Goal: Check status: Check status

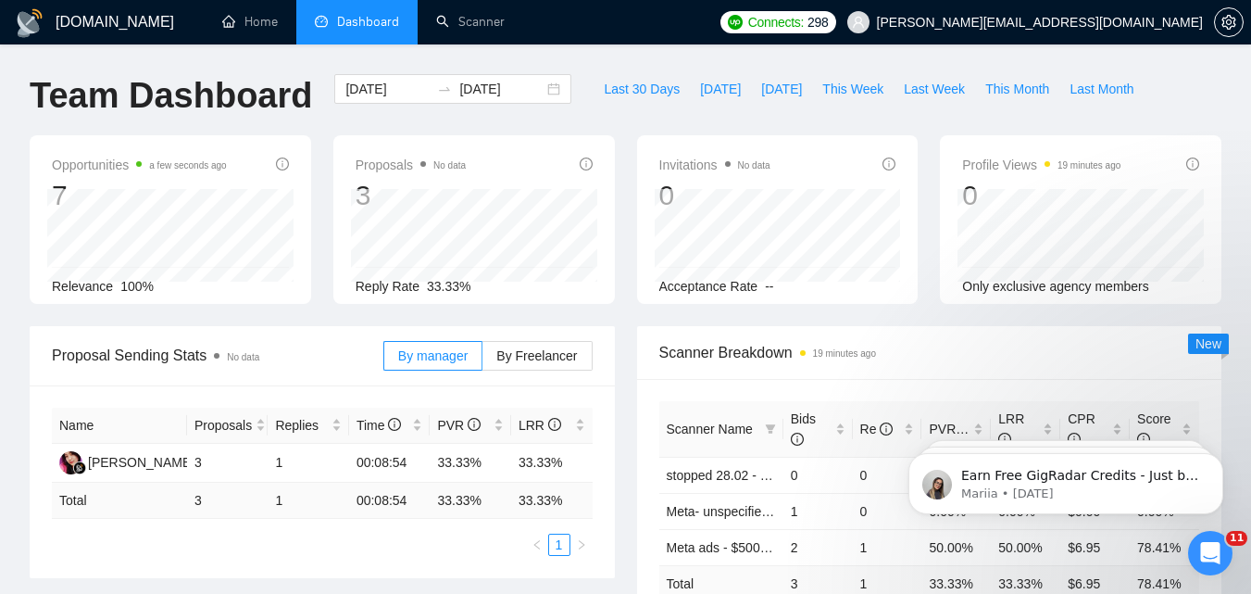
click at [393, 94] on input "[DATE]" at bounding box center [387, 89] width 84 height 20
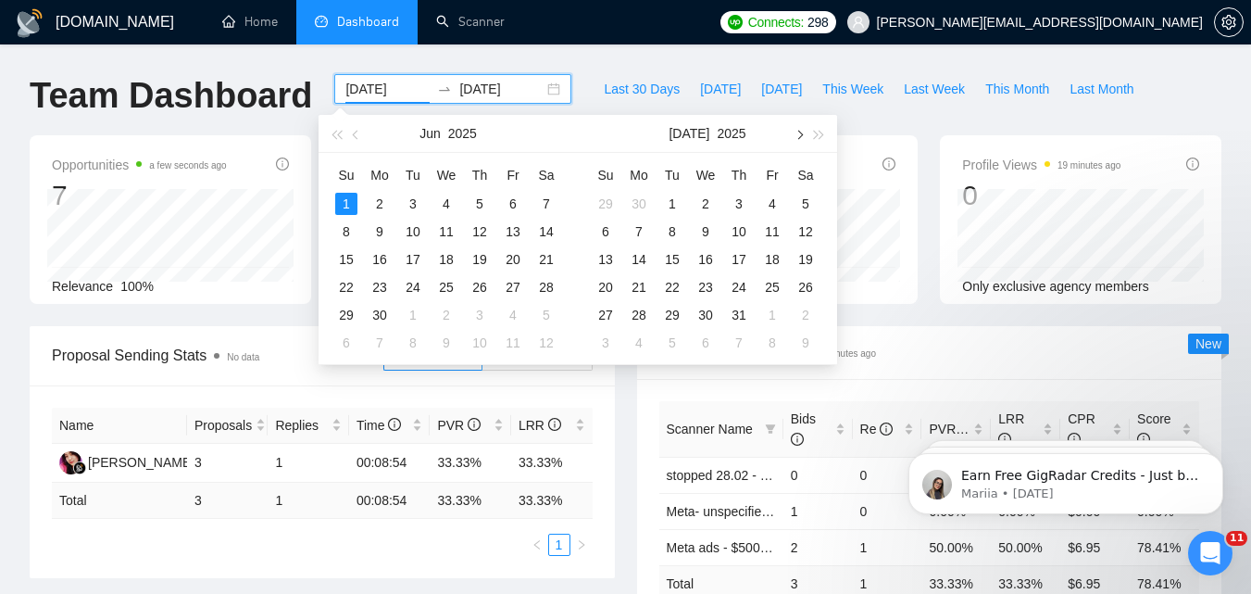
click at [802, 139] on button "button" at bounding box center [798, 133] width 20 height 37
type input "[DATE]"
click at [667, 287] on div "19" at bounding box center [672, 287] width 22 height 22
click at [667, 287] on table "Su Mo Tu We Th Fr Sa 27 28 29 30 31 1 2 3 4 5 6 7 8 9 10 11 12 13 14 15 16 17 1…" at bounding box center [705, 258] width 233 height 196
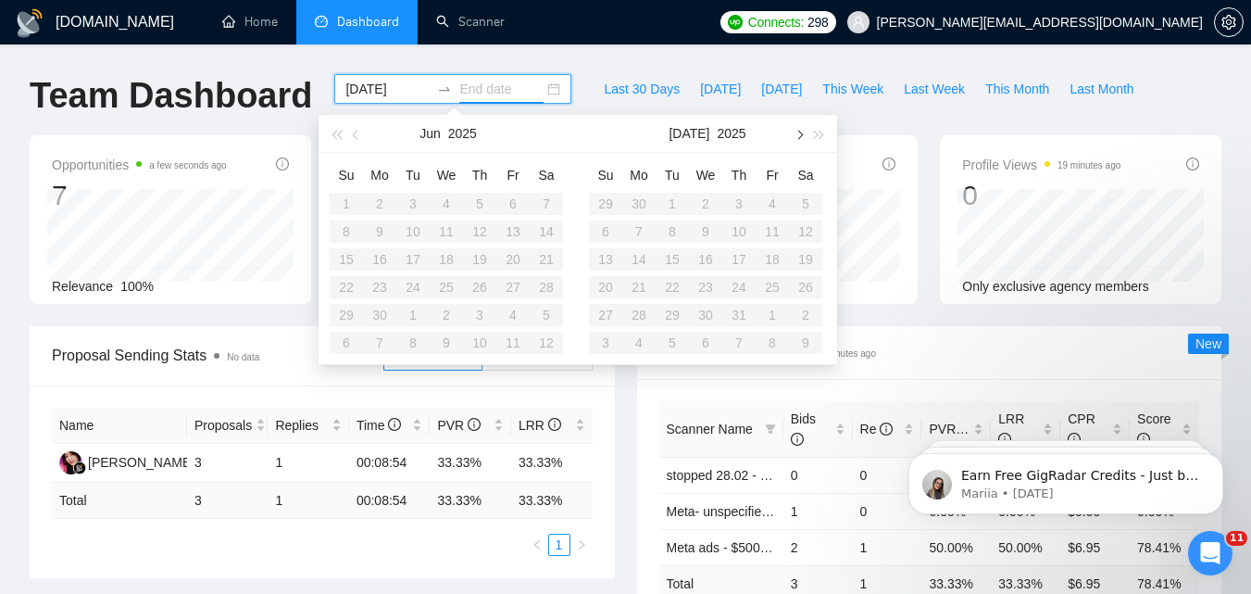
click at [795, 133] on span "button" at bounding box center [798, 134] width 9 height 9
type input "[DATE]"
click at [666, 288] on div "19" at bounding box center [672, 287] width 22 height 22
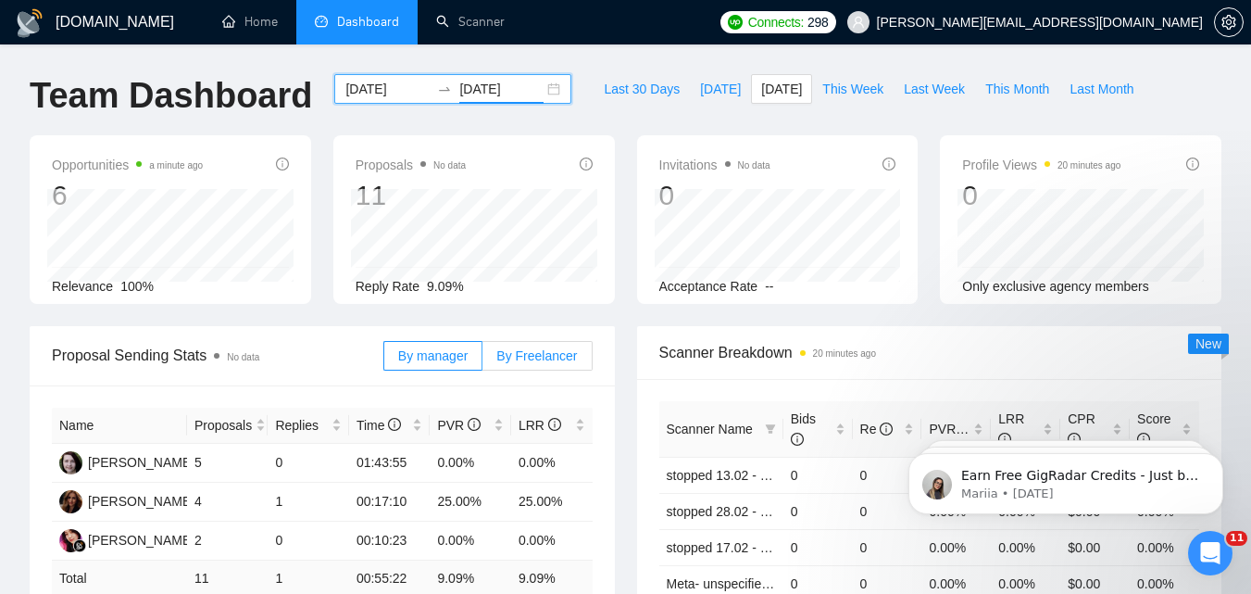
click at [518, 363] on span "By Freelancer" at bounding box center [536, 355] width 81 height 15
click at [482, 360] on input "By Freelancer" at bounding box center [482, 360] width 0 height 0
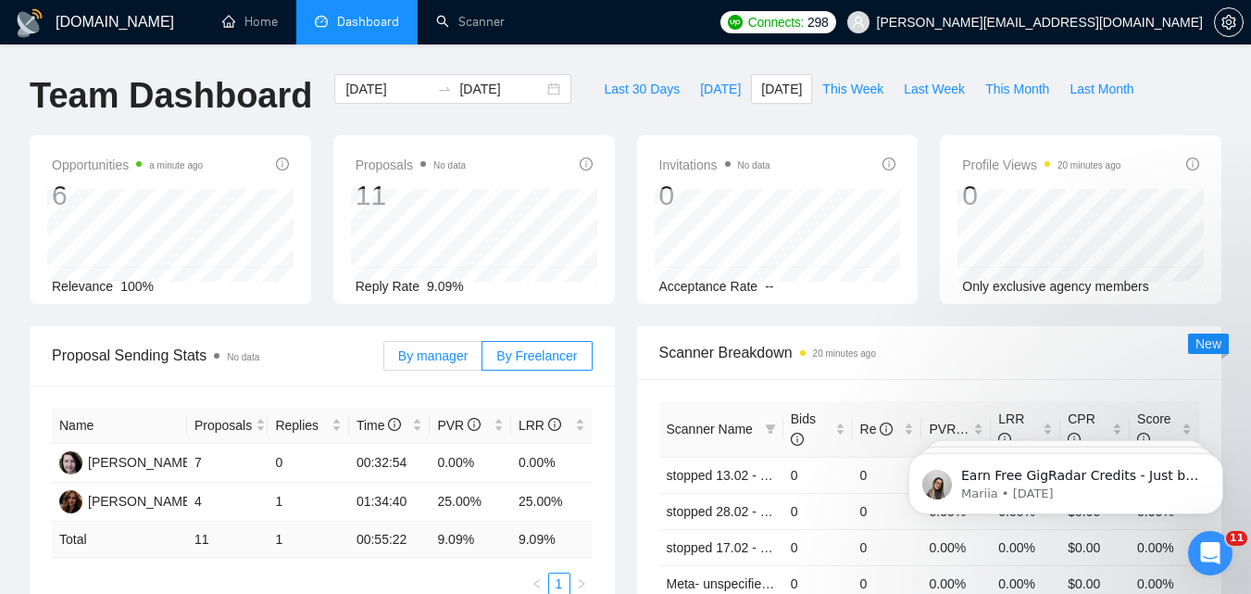
click at [442, 363] on span "By manager" at bounding box center [432, 355] width 69 height 15
click at [384, 360] on input "By manager" at bounding box center [384, 360] width 0 height 0
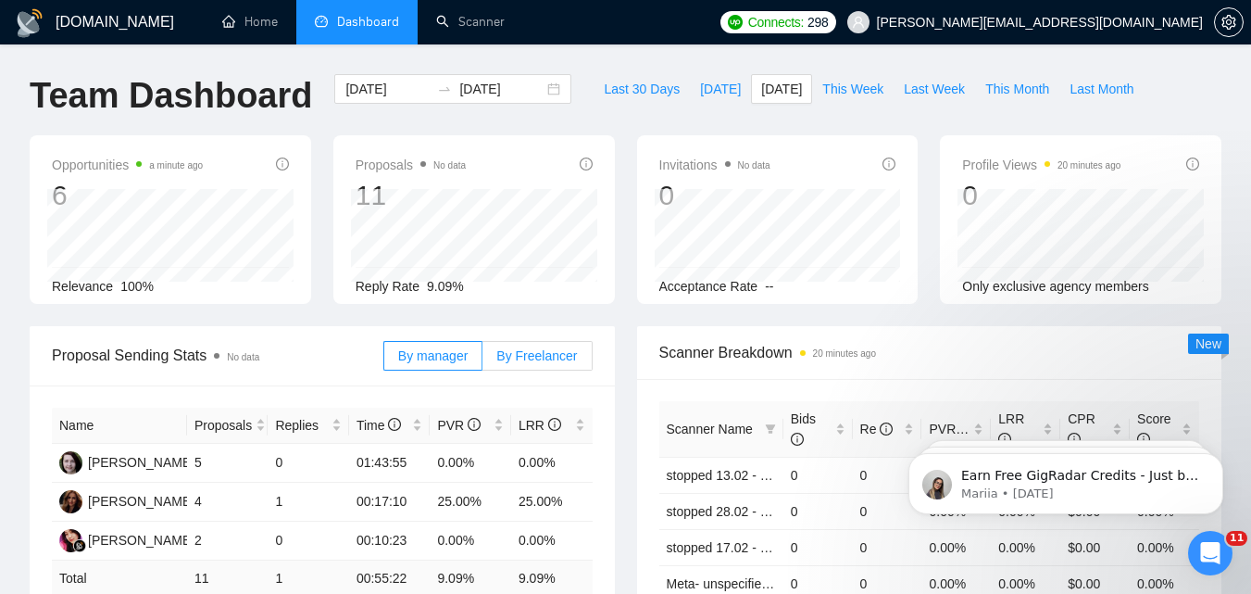
click at [524, 352] on span "By Freelancer" at bounding box center [536, 355] width 81 height 15
click at [482, 360] on input "By Freelancer" at bounding box center [482, 360] width 0 height 0
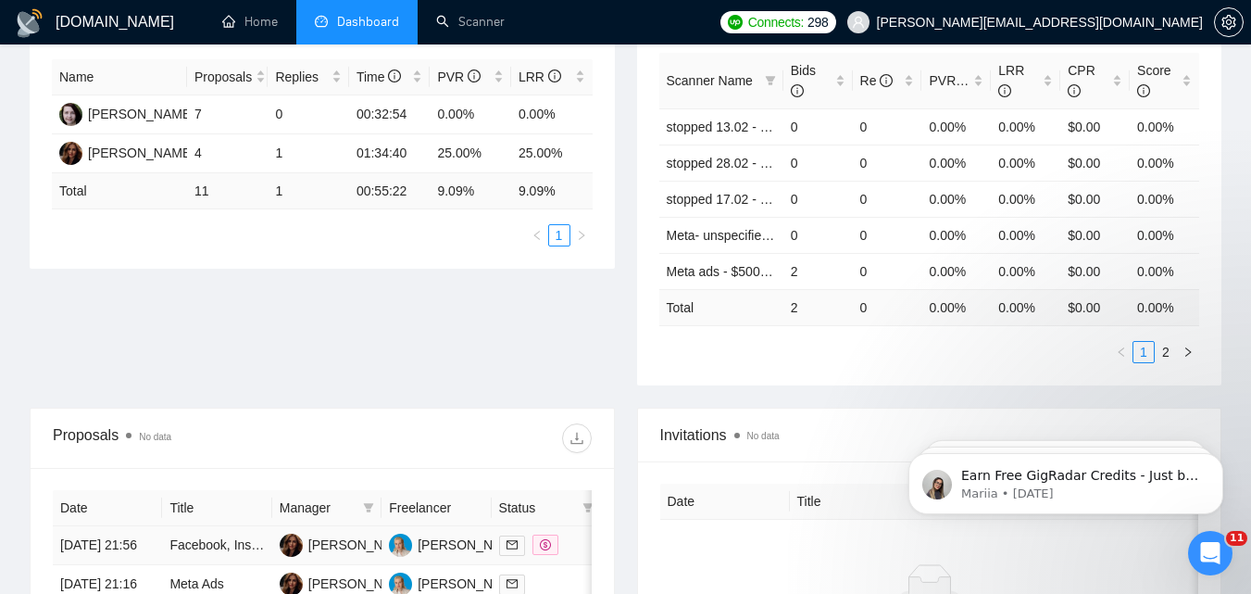
scroll to position [185, 0]
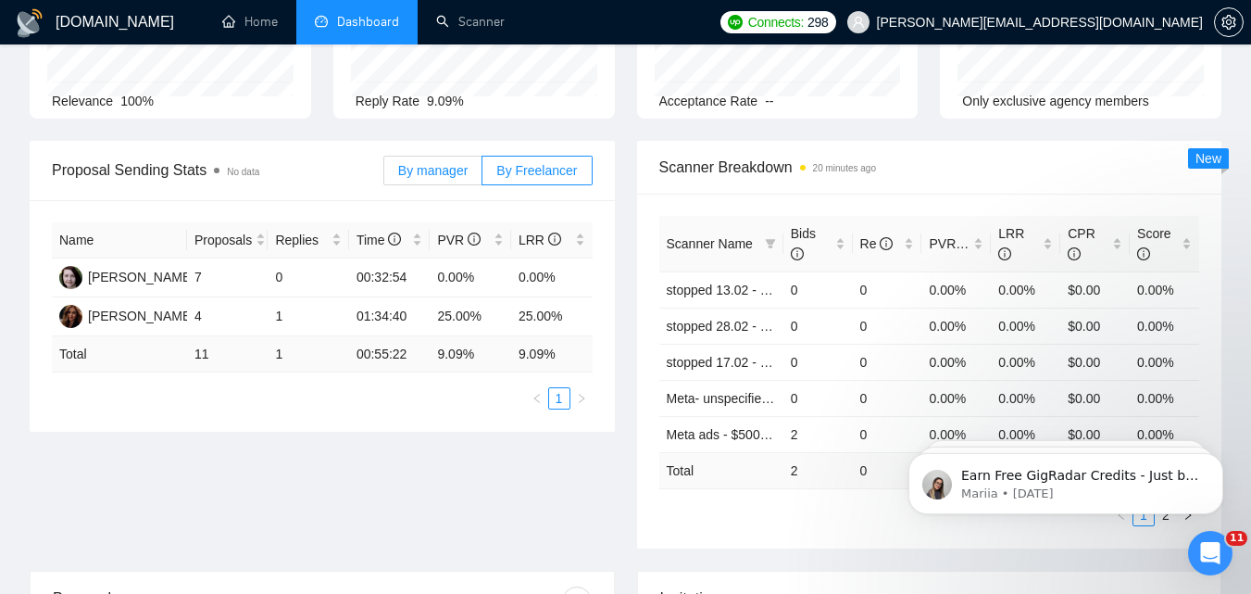
click at [447, 177] on span "By manager" at bounding box center [432, 170] width 69 height 15
click at [384, 175] on input "By manager" at bounding box center [384, 175] width 0 height 0
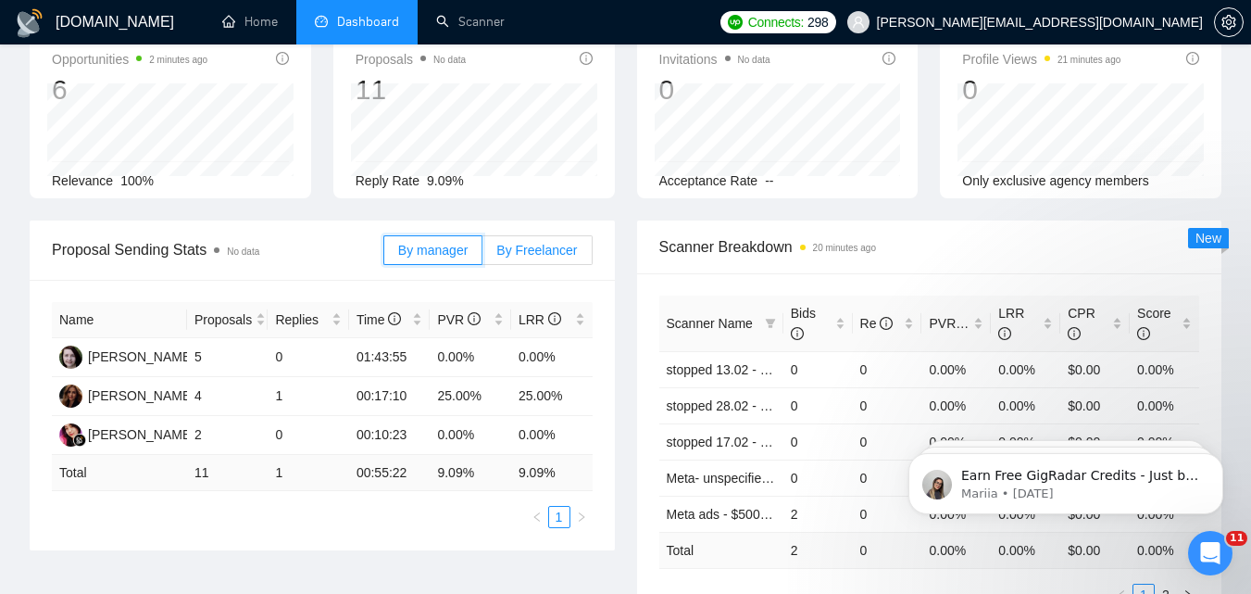
scroll to position [0, 0]
